Goal: Navigation & Orientation: Find specific page/section

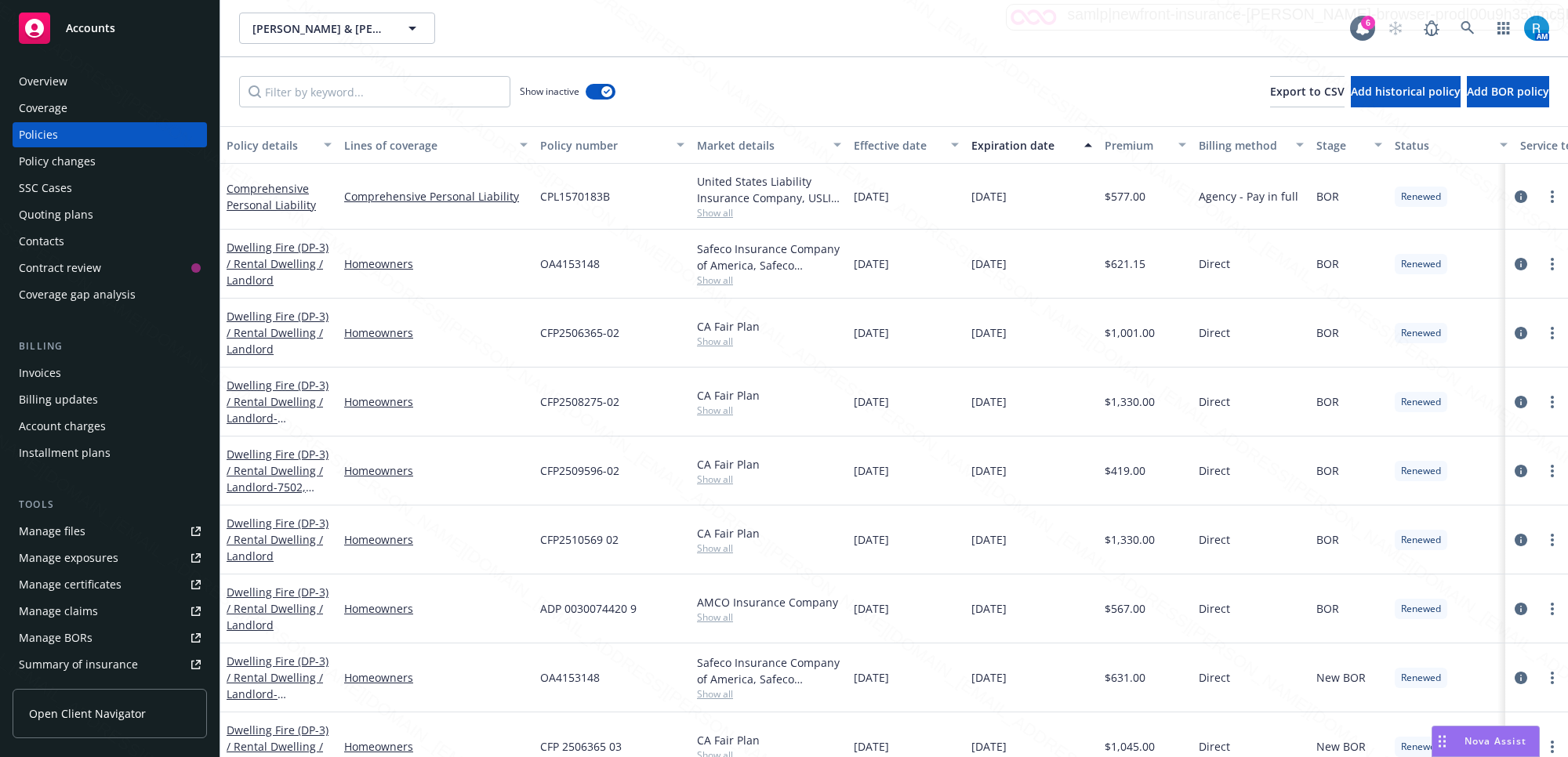
click at [67, 77] on div "Overview" at bounding box center [110, 81] width 182 height 25
